Goal: Check status: Check status

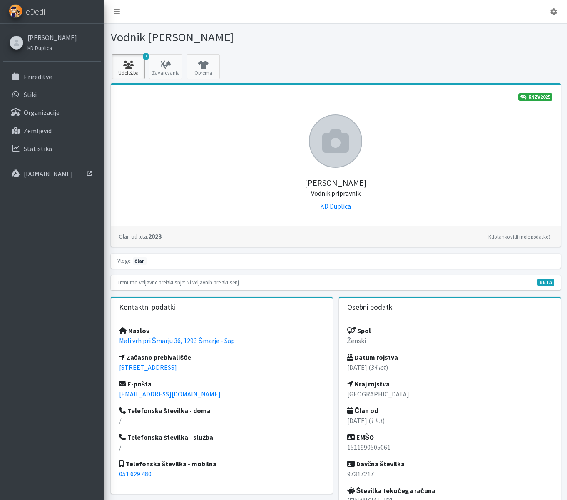
click at [122, 60] on link "3 Udeležba" at bounding box center [128, 66] width 33 height 25
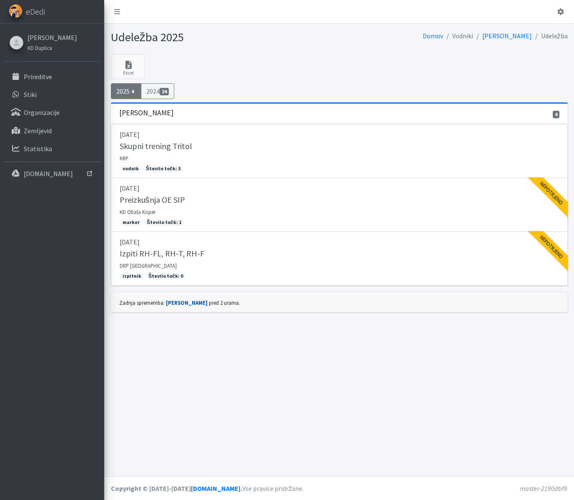
click at [189, 302] on link "Peter Vozelj" at bounding box center [187, 303] width 42 height 7
click at [48, 35] on link "Kaja Lesar" at bounding box center [52, 37] width 50 height 10
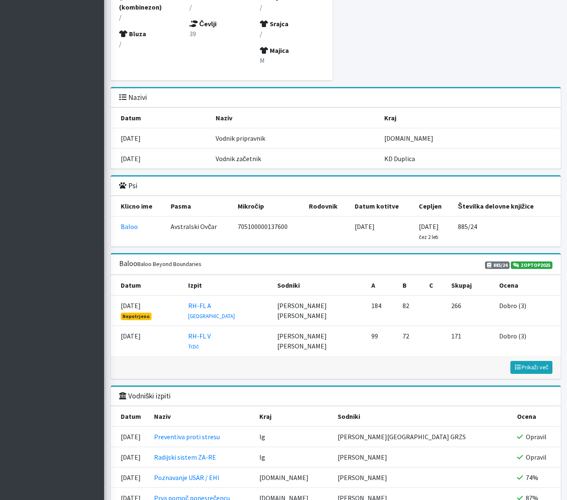
scroll to position [791, 0]
